Goal: Connect with others: Connect with others

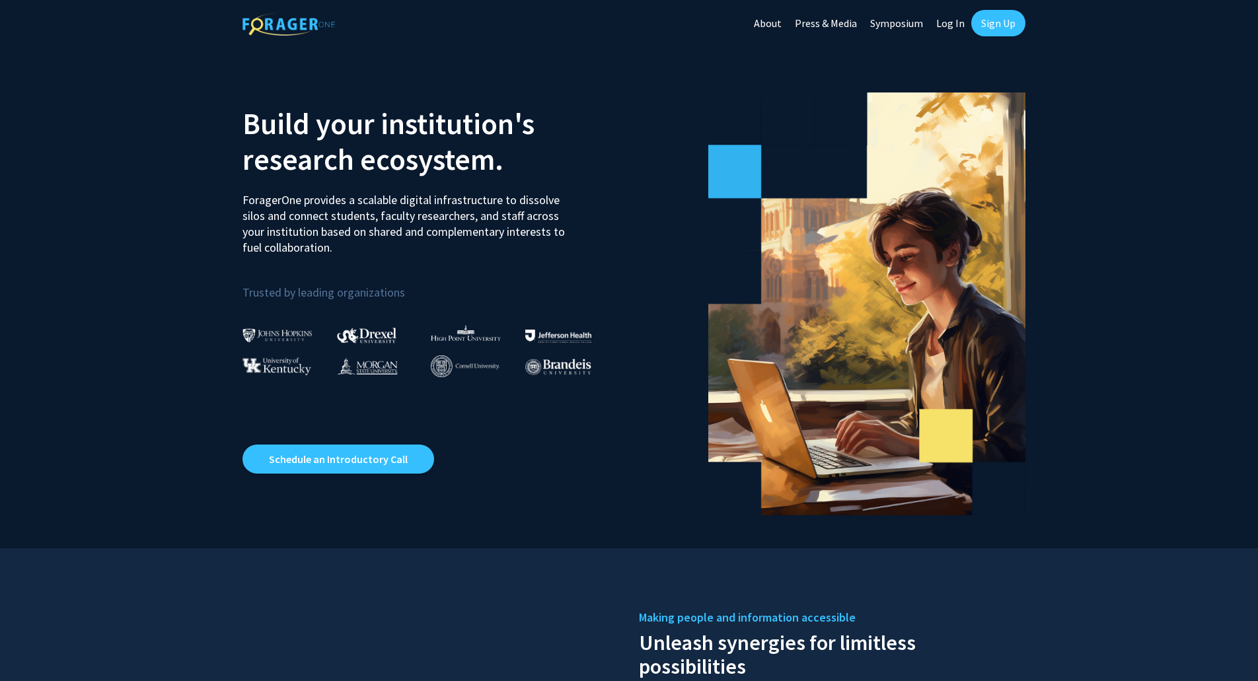
click at [935, 29] on link "Log In" at bounding box center [950, 23] width 42 height 46
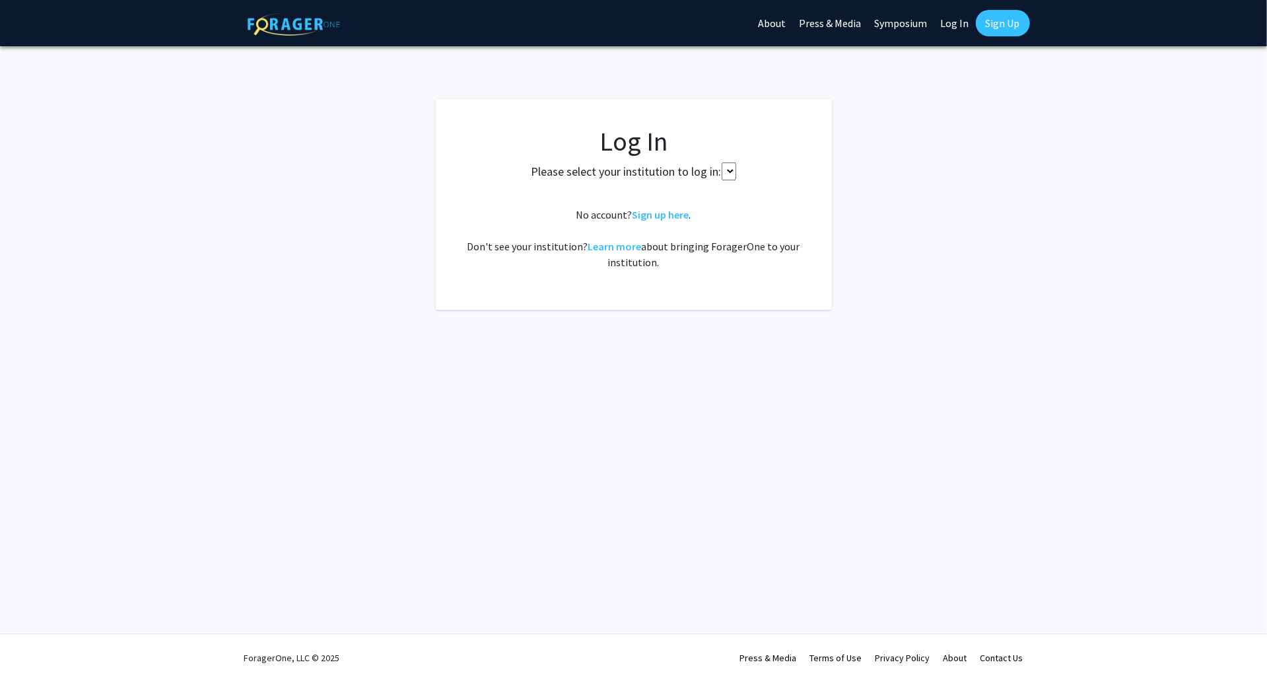
select select
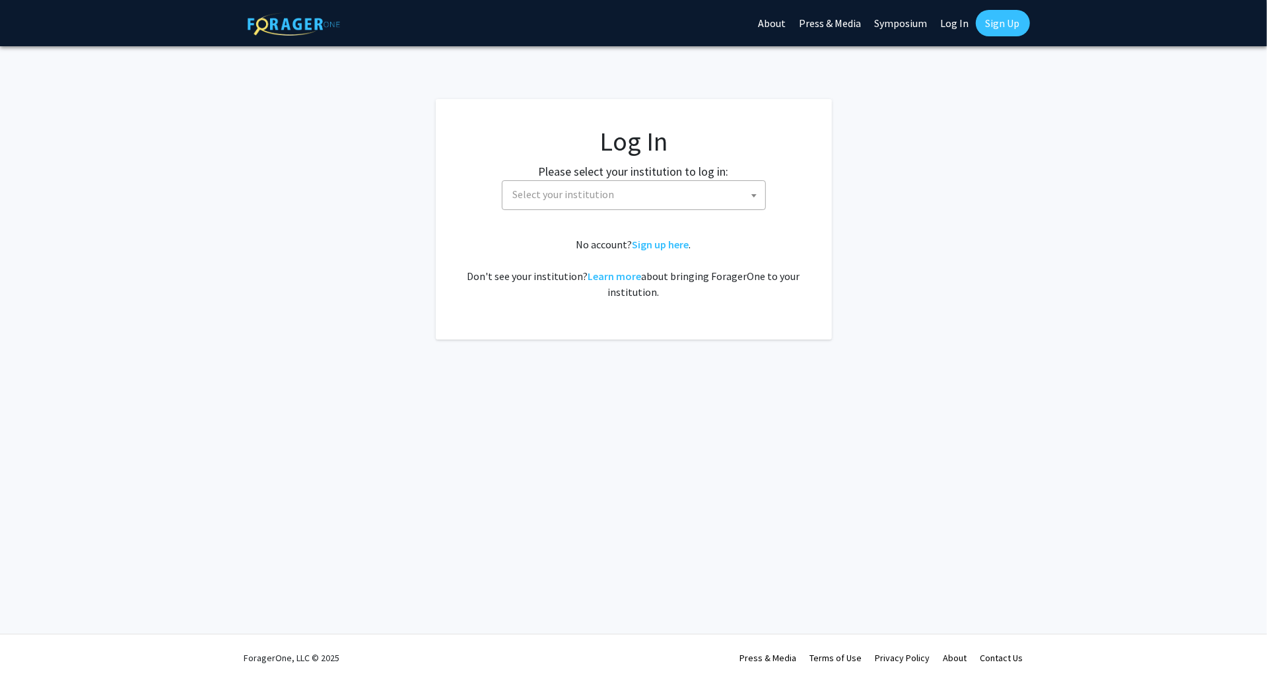
click at [949, 29] on link "Log In" at bounding box center [956, 23] width 42 height 46
click at [736, 187] on span "Select your institution" at bounding box center [637, 194] width 258 height 27
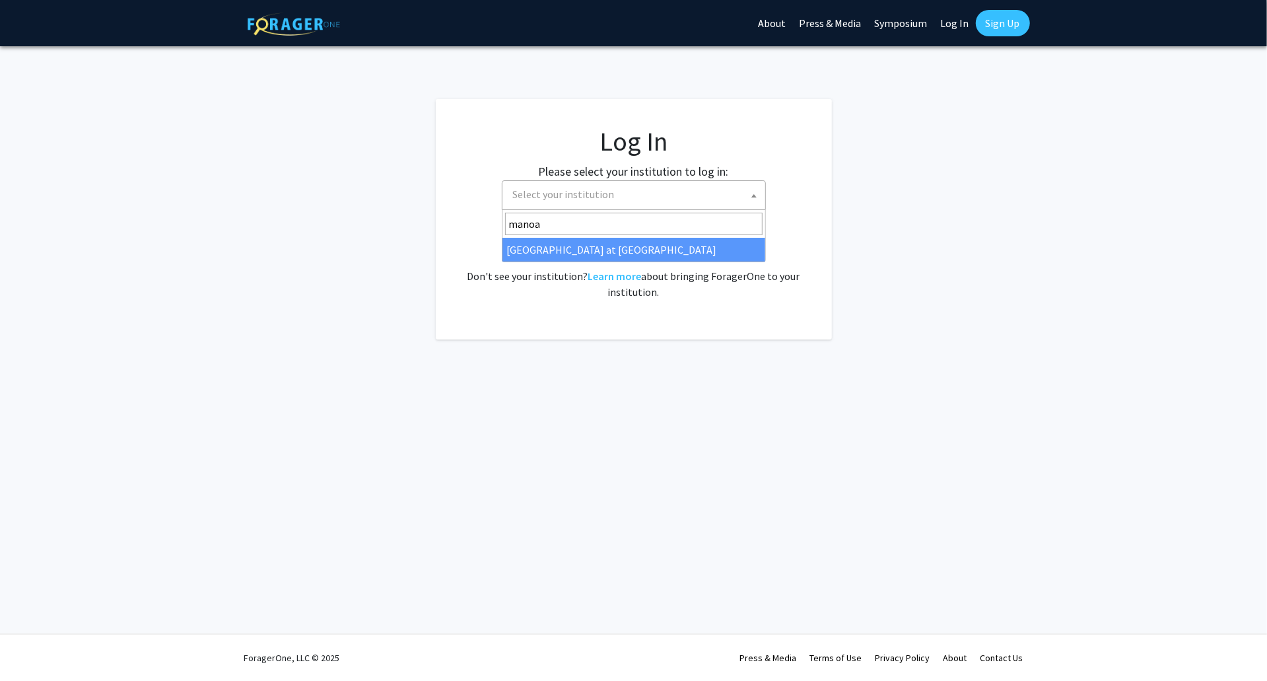
type input "manoa"
select select "18"
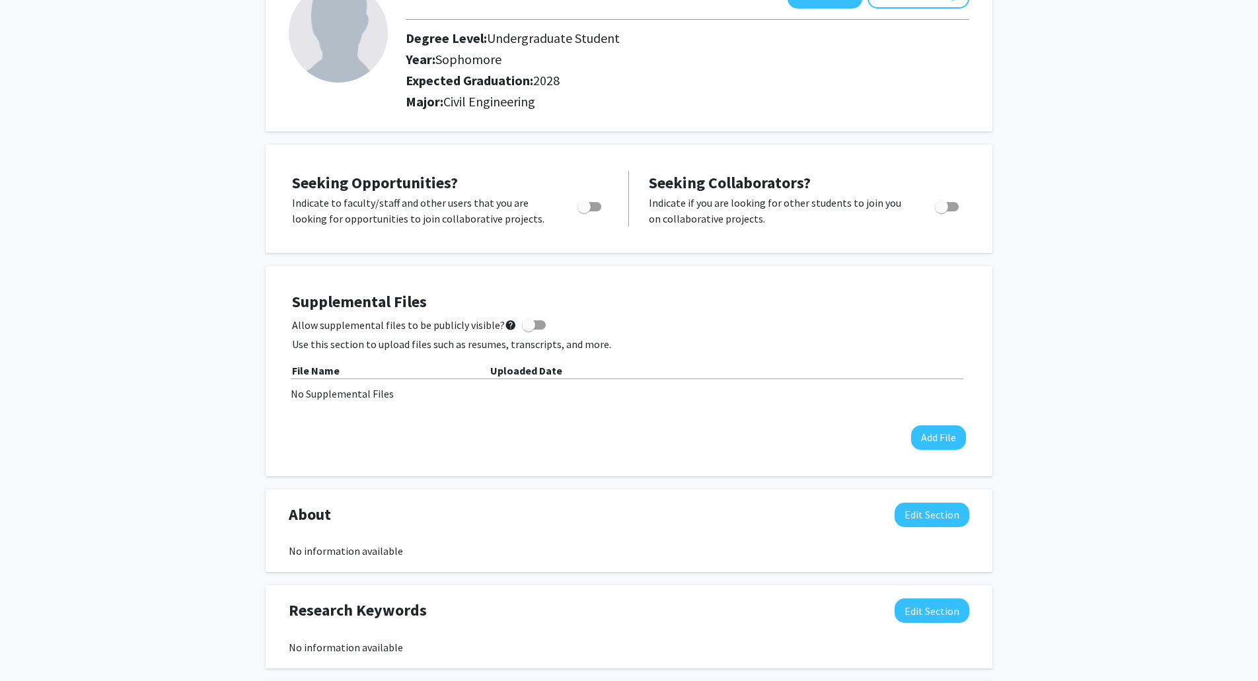
scroll to position [103, 0]
click at [588, 203] on span "Toggle" at bounding box center [583, 207] width 13 height 13
click at [584, 212] on input "Are you actively seeking opportunities?" at bounding box center [583, 212] width 1 height 1
checkbox input "true"
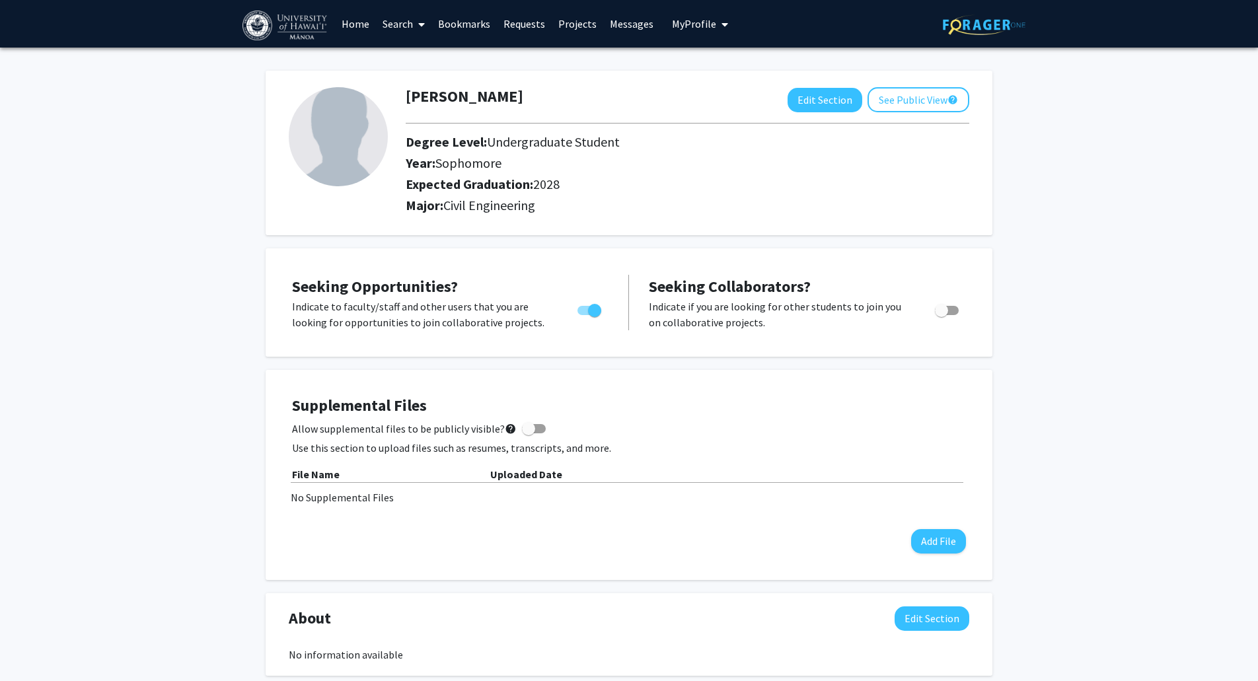
click at [405, 24] on link "Search" at bounding box center [403, 24] width 55 height 46
click at [447, 57] on span "Faculty/Staff" at bounding box center [424, 61] width 97 height 26
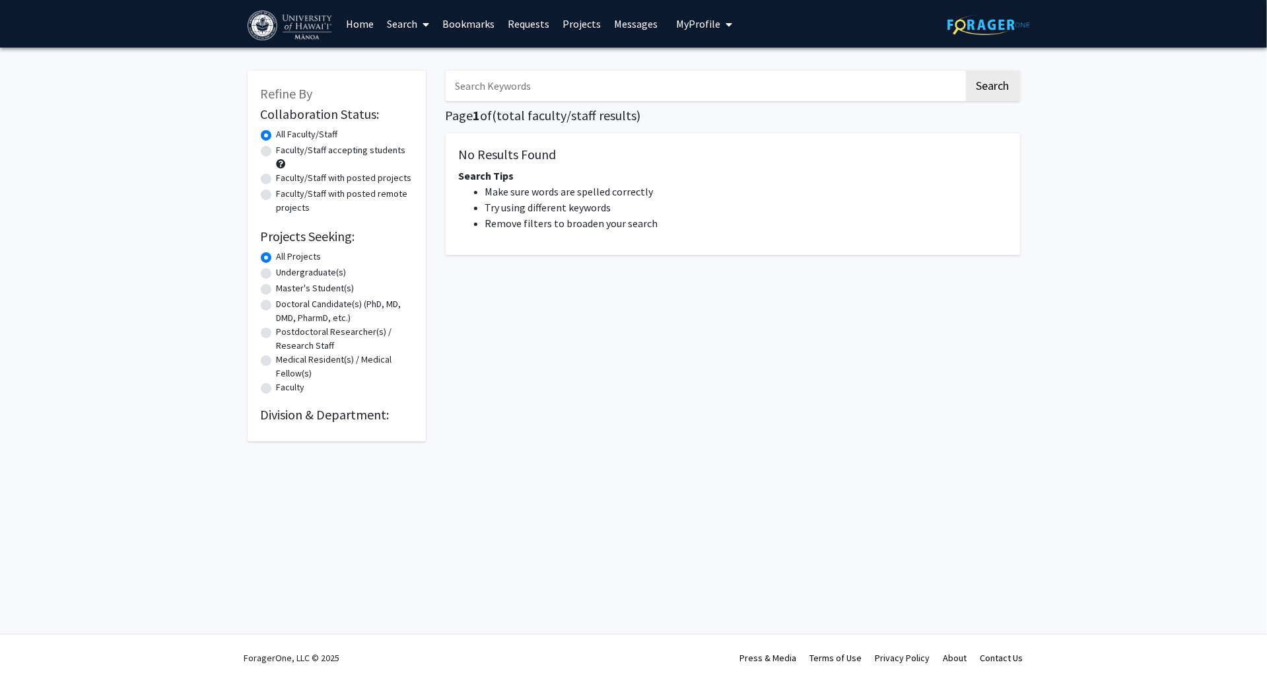
drag, startPoint x: 511, startPoint y: 88, endPoint x: 458, endPoint y: 129, distance: 66.8
click at [511, 88] on input "Search Keywords" at bounding box center [705, 86] width 518 height 30
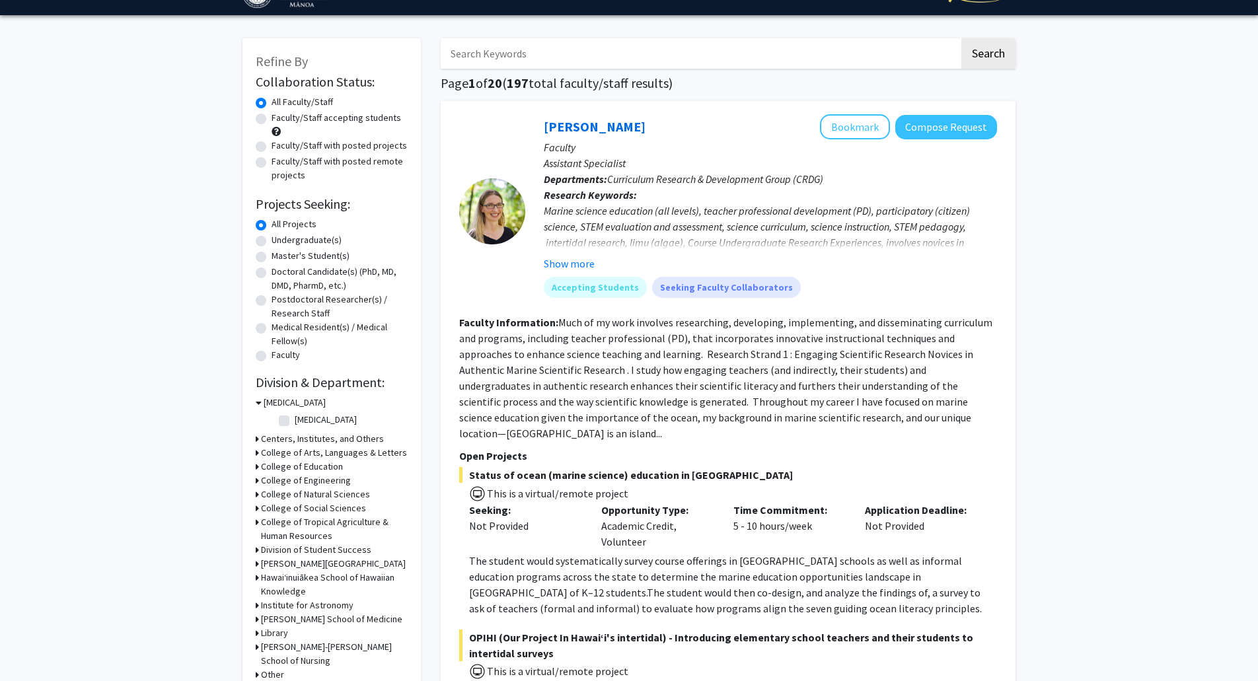
scroll to position [33, 0]
click at [259, 483] on div "College of Engineering" at bounding box center [332, 480] width 152 height 14
click at [264, 479] on h3 "College of Engineering" at bounding box center [306, 480] width 90 height 14
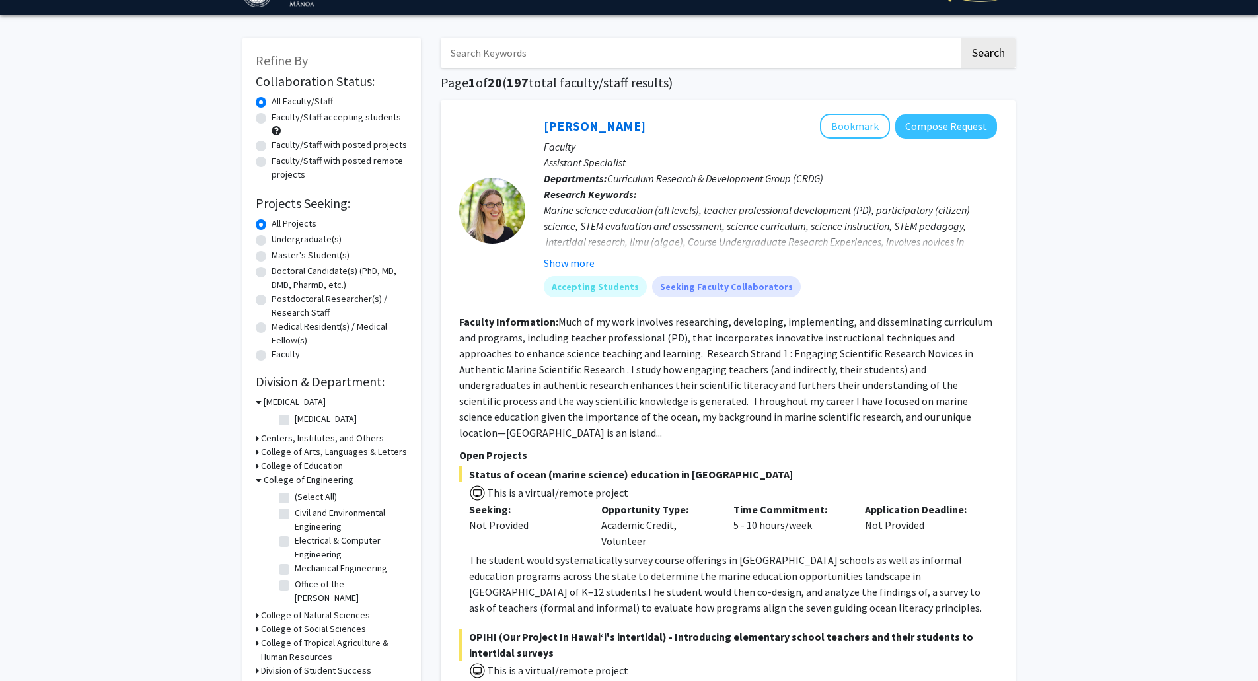
click at [295, 494] on label "(Select All)" at bounding box center [316, 497] width 42 height 14
click at [295, 494] on input "(Select All)" at bounding box center [299, 494] width 9 height 9
checkbox input "true"
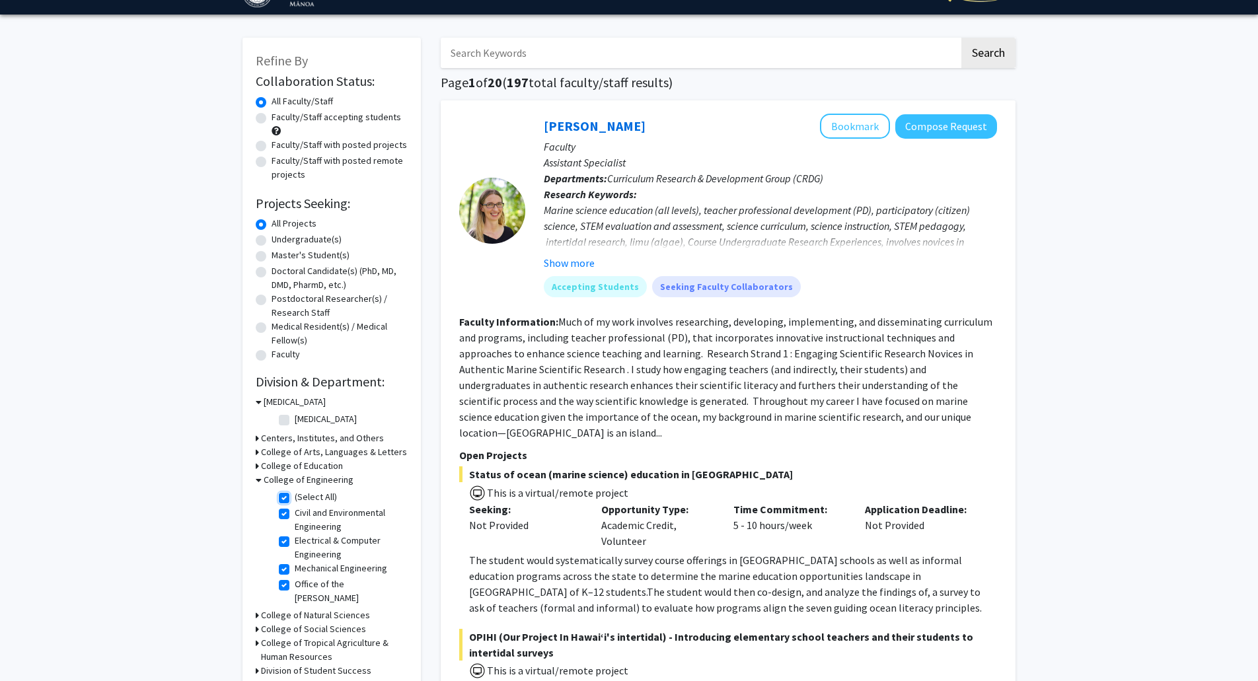
checkbox input "true"
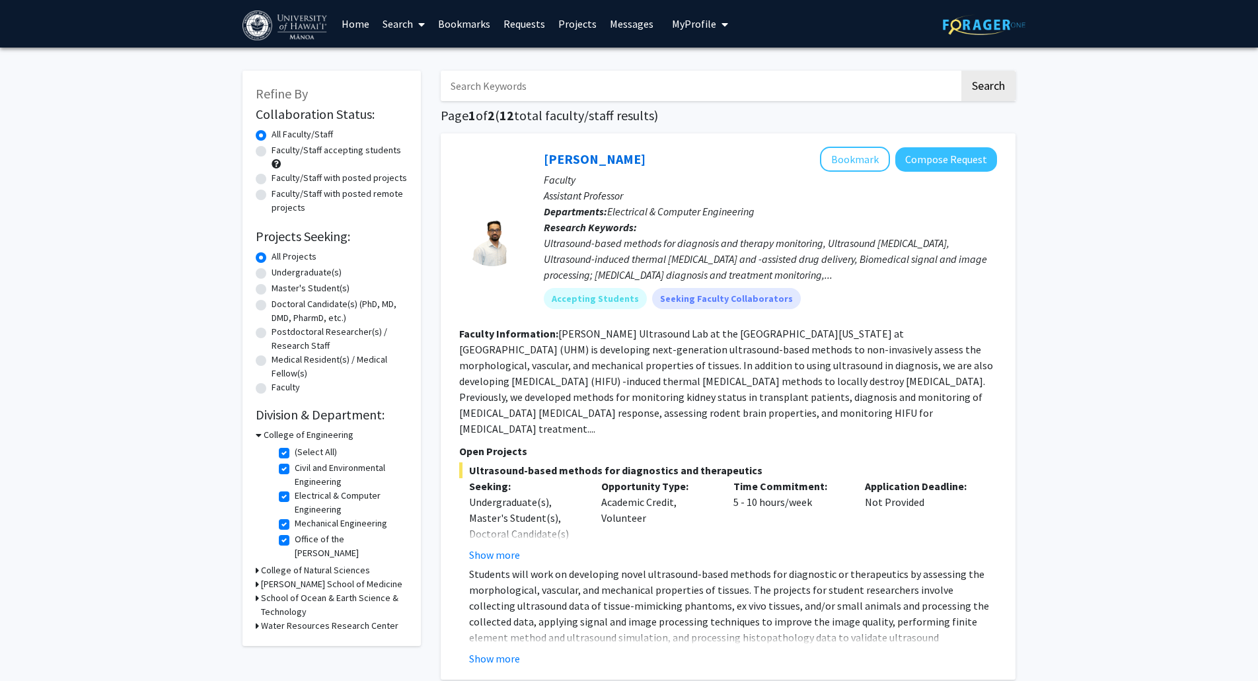
click at [594, 87] on input "Search Keywords" at bounding box center [700, 86] width 518 height 30
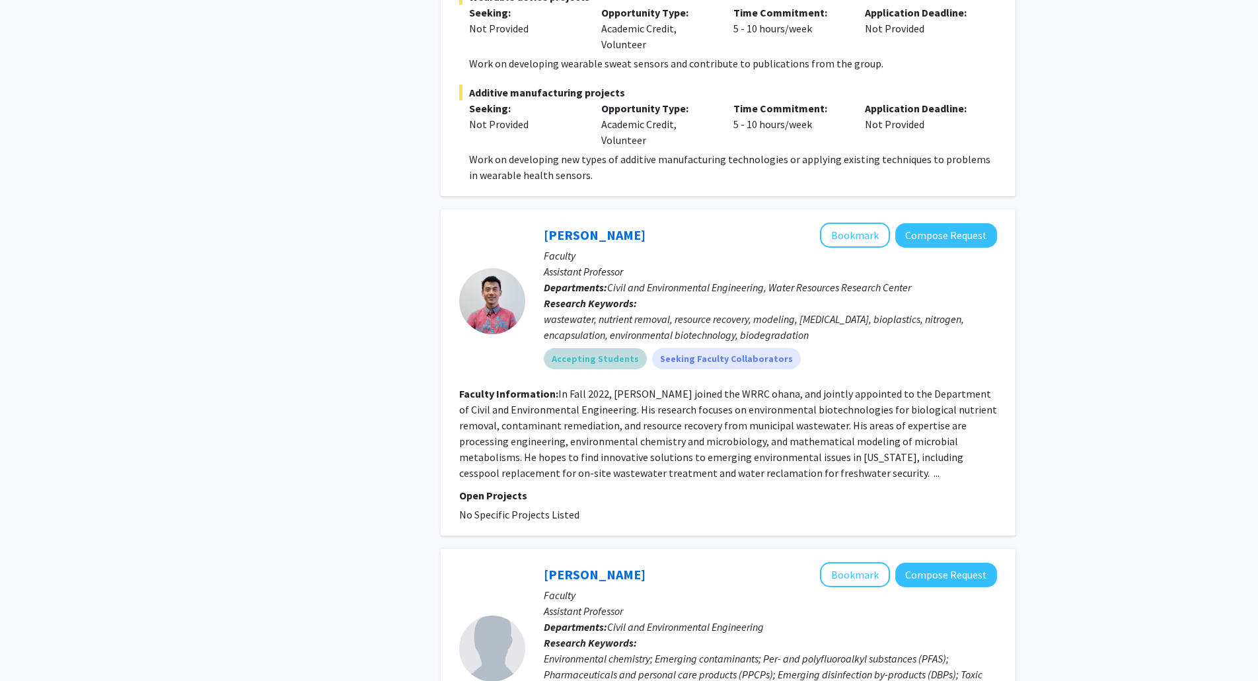
scroll to position [972, 0]
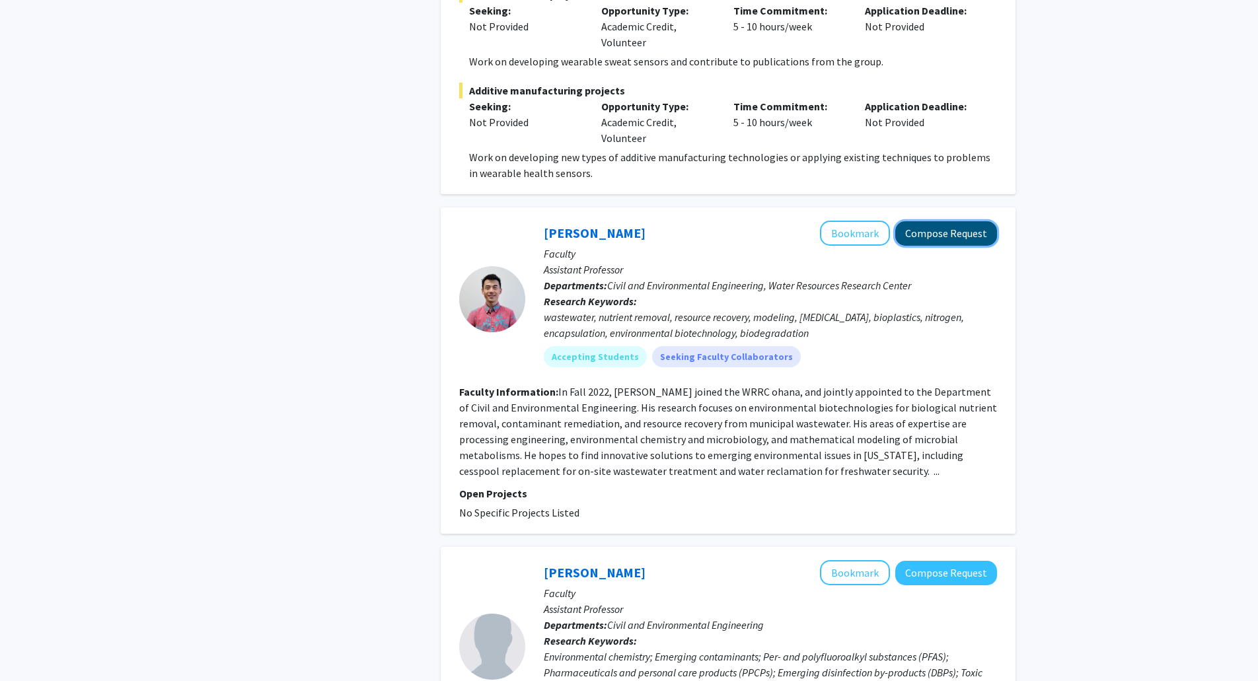
click at [941, 221] on button "Compose Request" at bounding box center [946, 233] width 102 height 24
